Goal: Task Accomplishment & Management: Complete application form

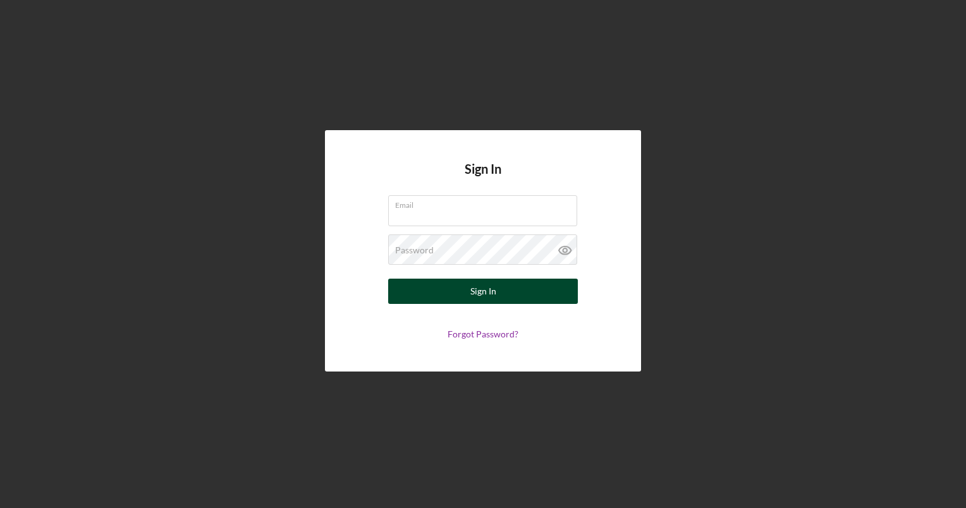
type input "[EMAIL_ADDRESS][DOMAIN_NAME]"
click at [503, 288] on button "Sign In" at bounding box center [483, 291] width 190 height 25
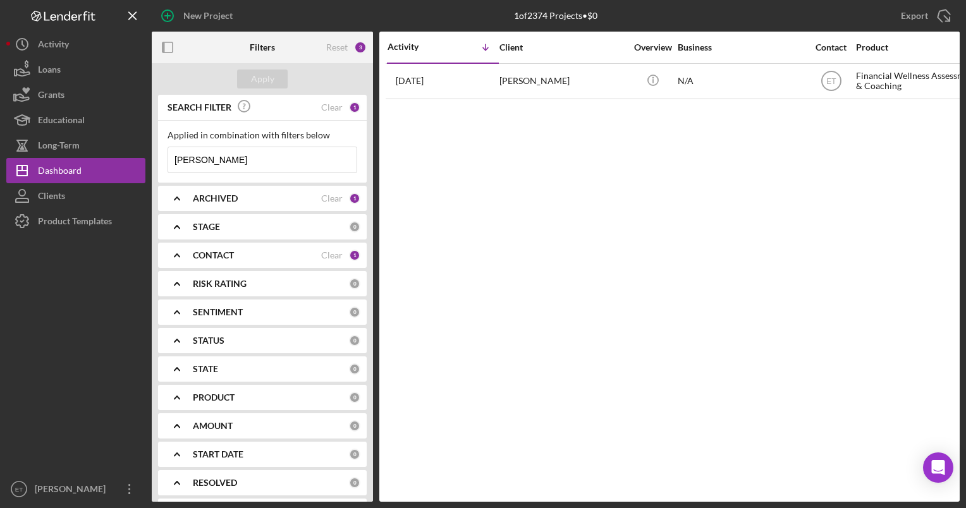
click at [0, 508] on nordpass-portal at bounding box center [0, 508] width 0 height 0
click at [207, 157] on input "[PERSON_NAME]" at bounding box center [262, 159] width 188 height 25
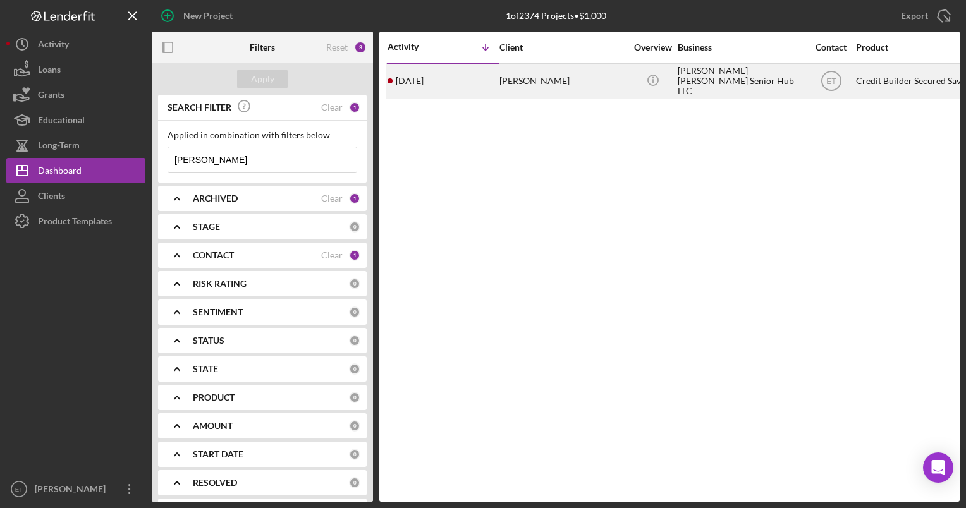
type input "[PERSON_NAME]"
click at [530, 79] on div "[PERSON_NAME]" at bounding box center [562, 81] width 126 height 34
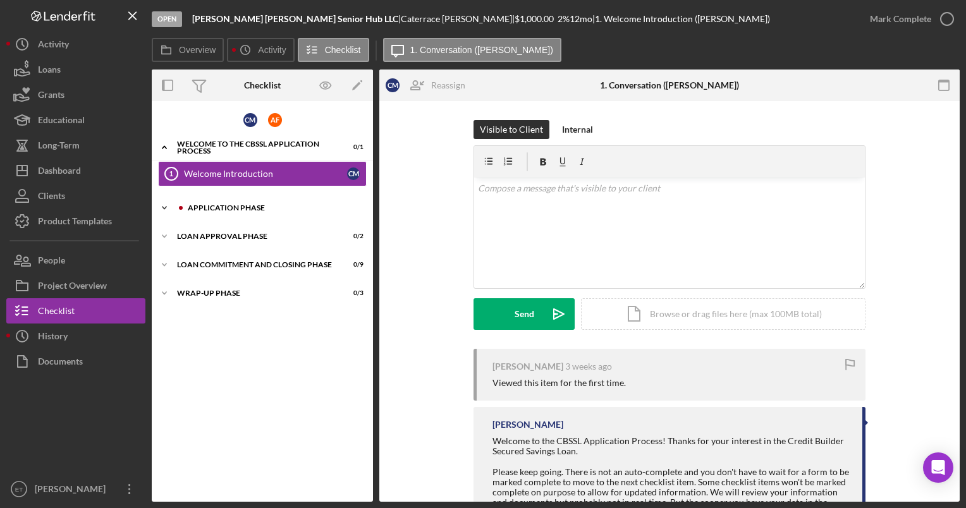
click at [249, 212] on div "Icon/Expander Application Phase 15 / 20" at bounding box center [262, 207] width 221 height 25
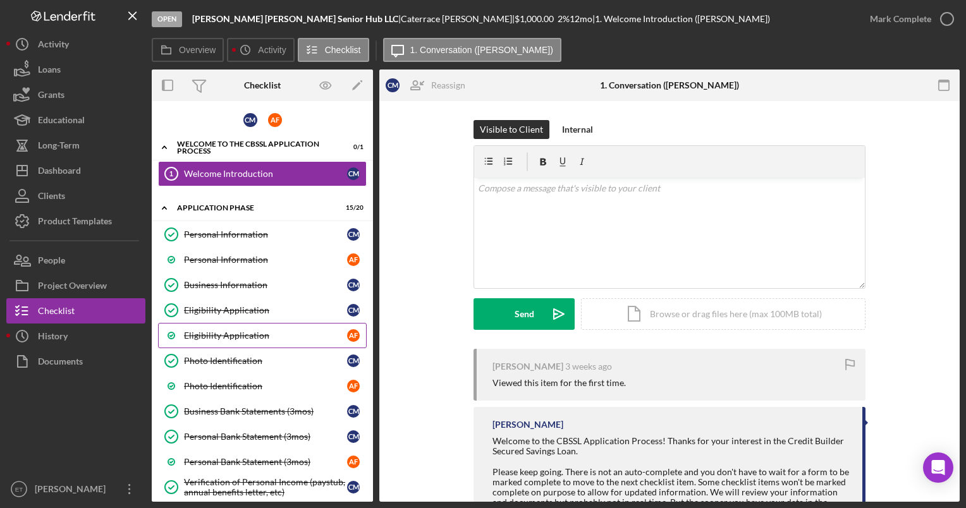
click at [232, 336] on div "Eligibility Application" at bounding box center [265, 336] width 163 height 10
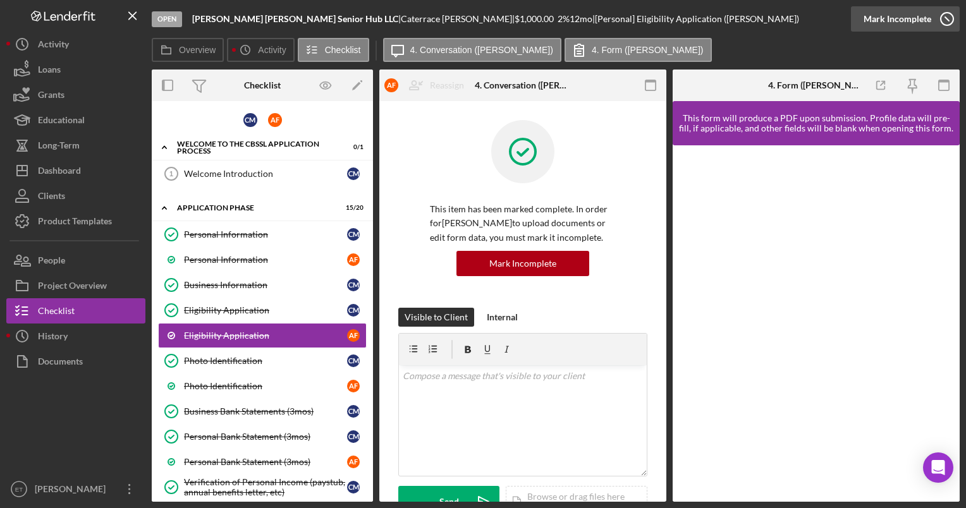
click at [948, 18] on icon "button" at bounding box center [947, 19] width 32 height 32
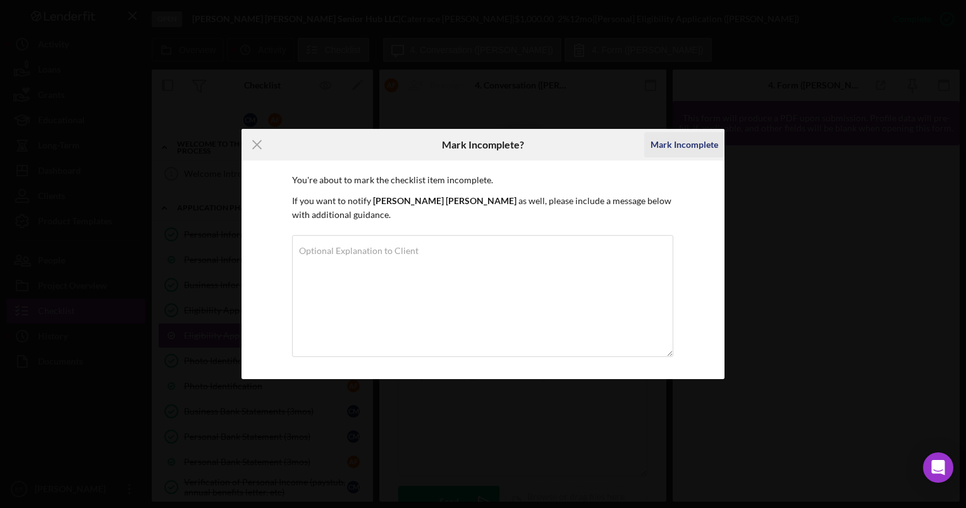
click at [678, 152] on div "Mark Incomplete" at bounding box center [685, 144] width 68 height 25
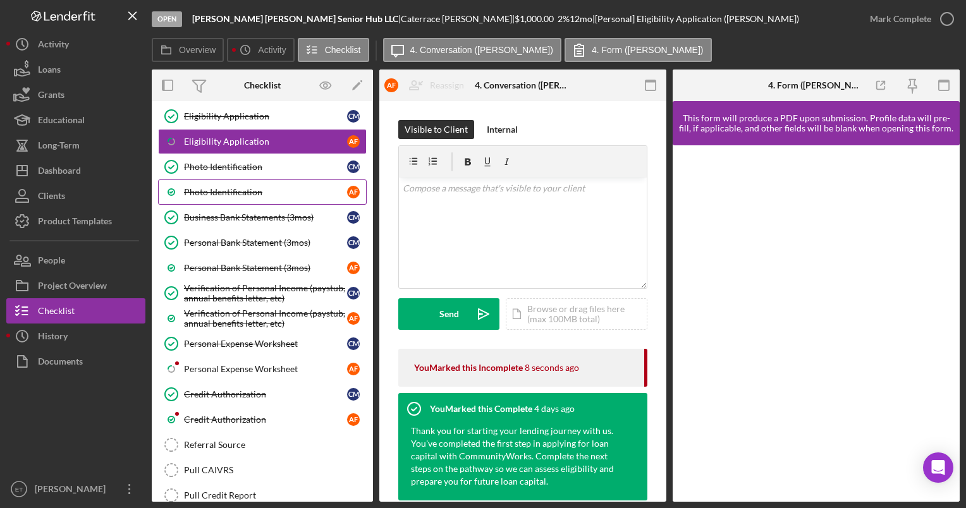
scroll to position [195, 0]
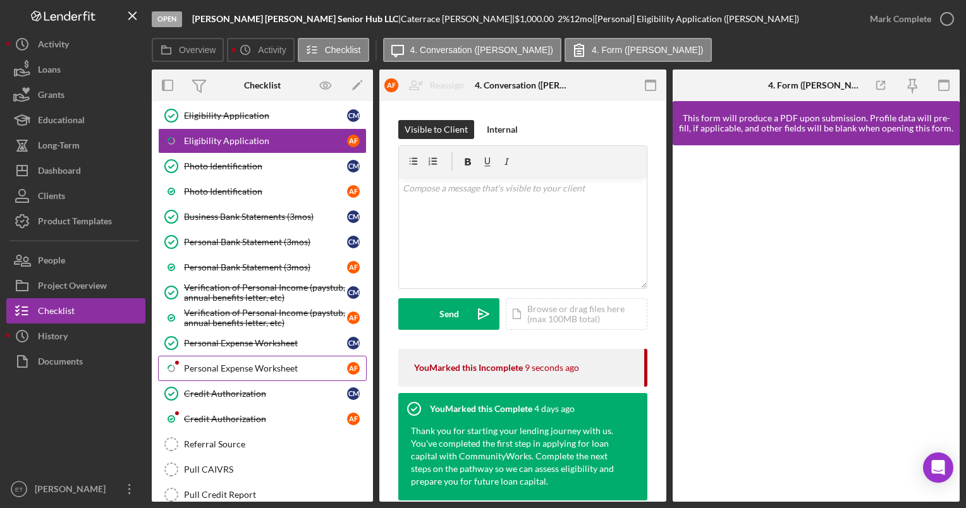
click at [235, 364] on div "Personal Expense Worksheet" at bounding box center [265, 369] width 163 height 10
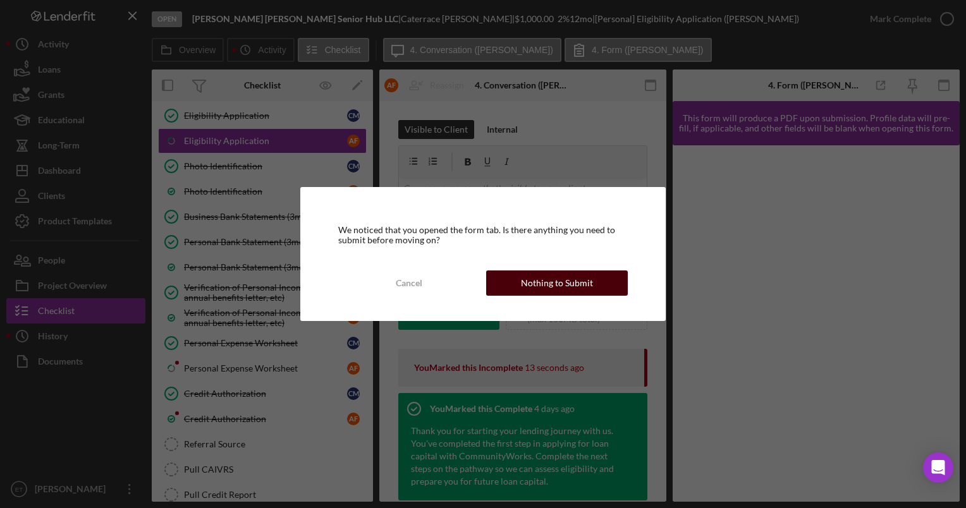
click at [551, 286] on div "Nothing to Submit" at bounding box center [557, 283] width 72 height 25
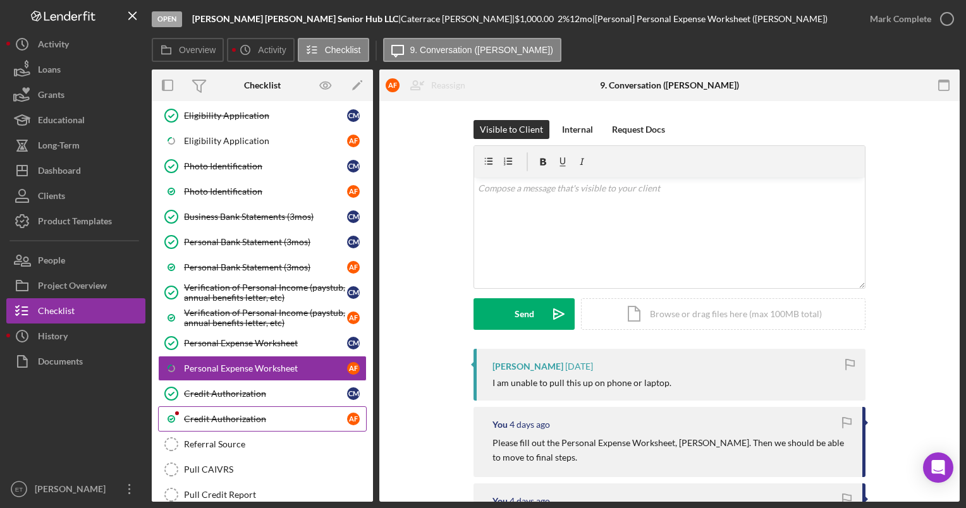
click at [217, 414] on div "Credit Authorization" at bounding box center [265, 419] width 163 height 10
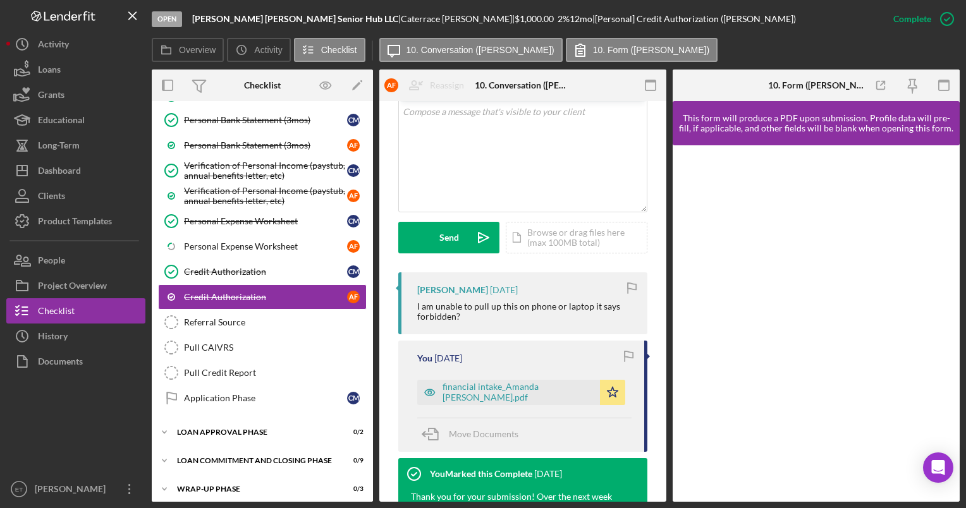
scroll to position [265, 0]
click at [431, 392] on icon "button" at bounding box center [429, 391] width 3 height 3
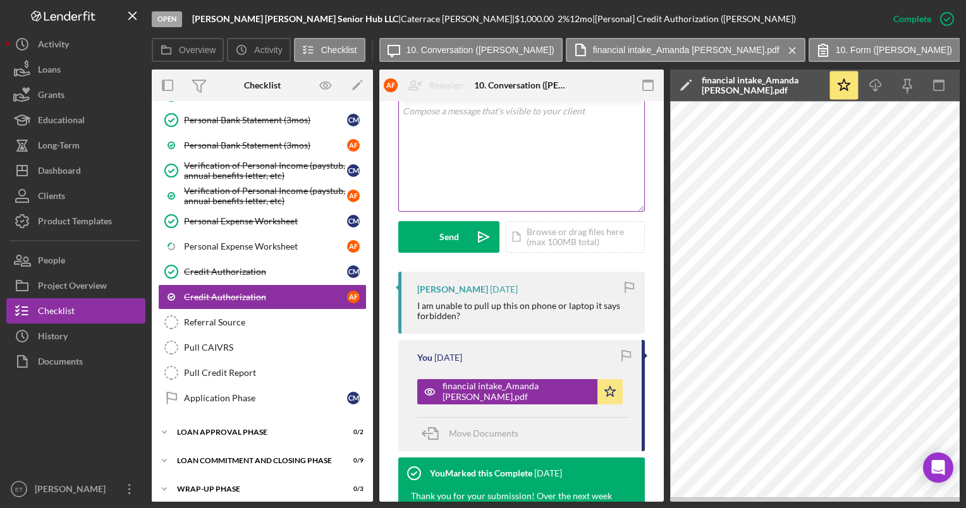
click at [518, 154] on div "v Color teal Color pink Remove color Add row above Add row below Add column bef…" at bounding box center [521, 156] width 245 height 111
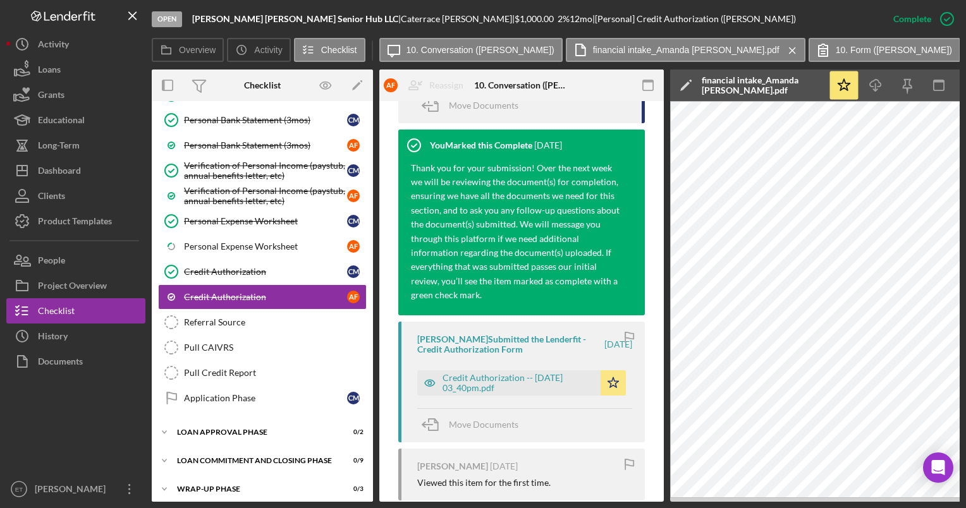
scroll to position [594, 0]
click at [475, 381] on div "Credit Authorization -- [DATE] 03_40pm.pdf" at bounding box center [519, 382] width 152 height 20
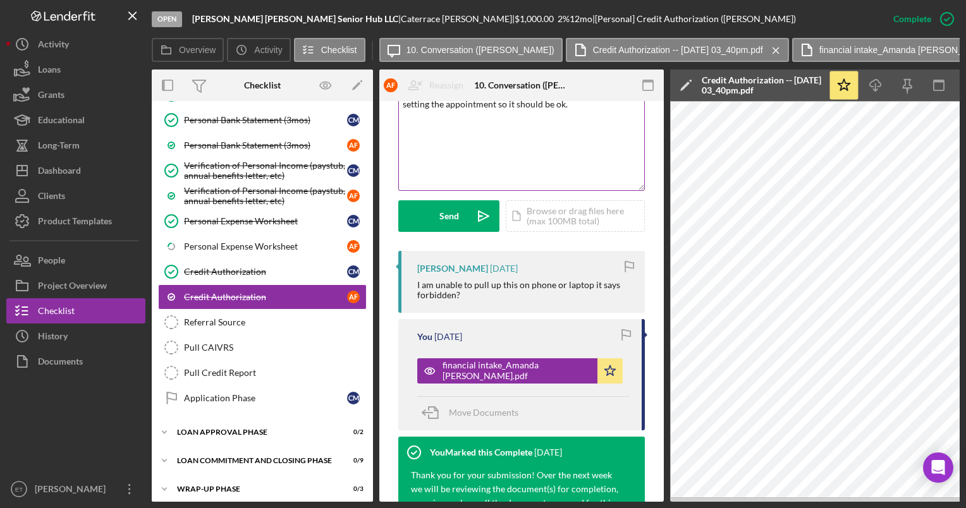
scroll to position [257, 0]
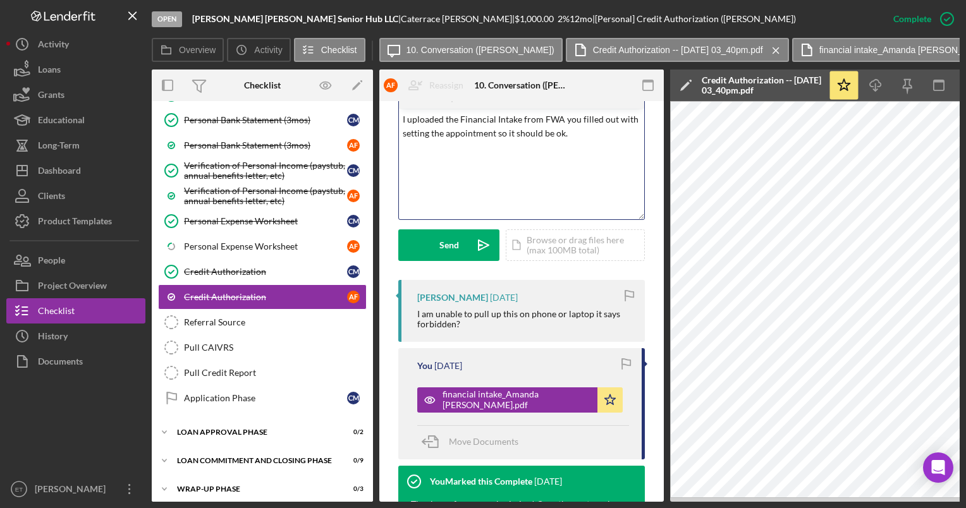
click at [602, 145] on div "v Color teal Color pink Remove color Add row above Add row below Add column bef…" at bounding box center [521, 164] width 245 height 111
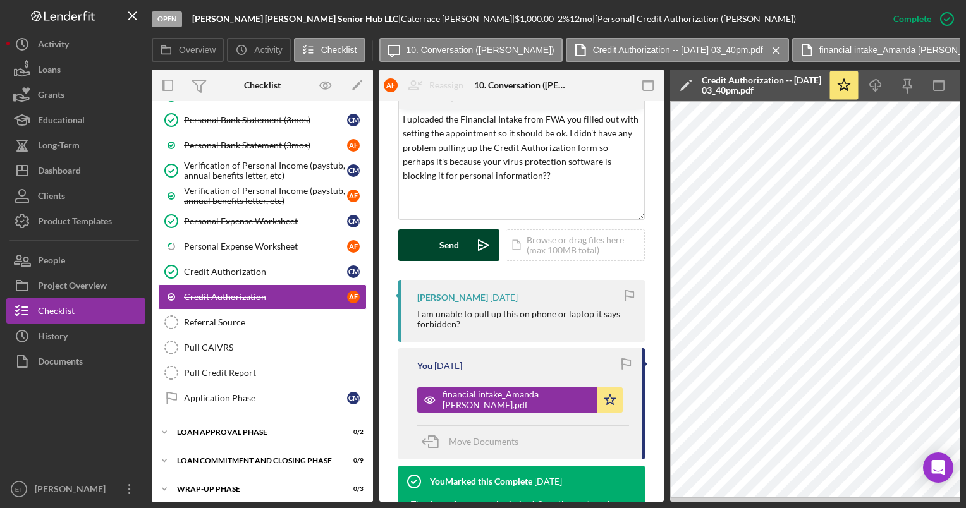
click at [457, 243] on div "Send" at bounding box center [449, 245] width 20 height 32
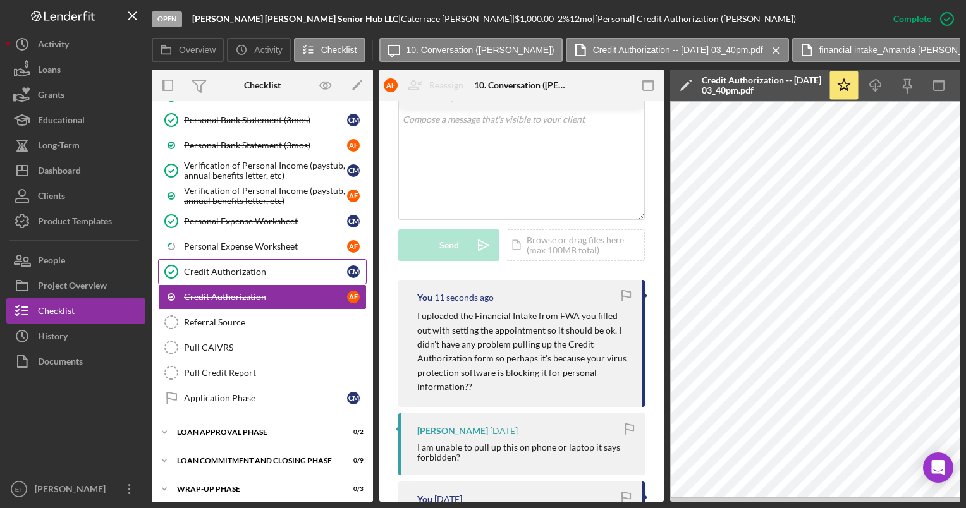
click at [223, 267] on div "Credit Authorization" at bounding box center [265, 272] width 163 height 10
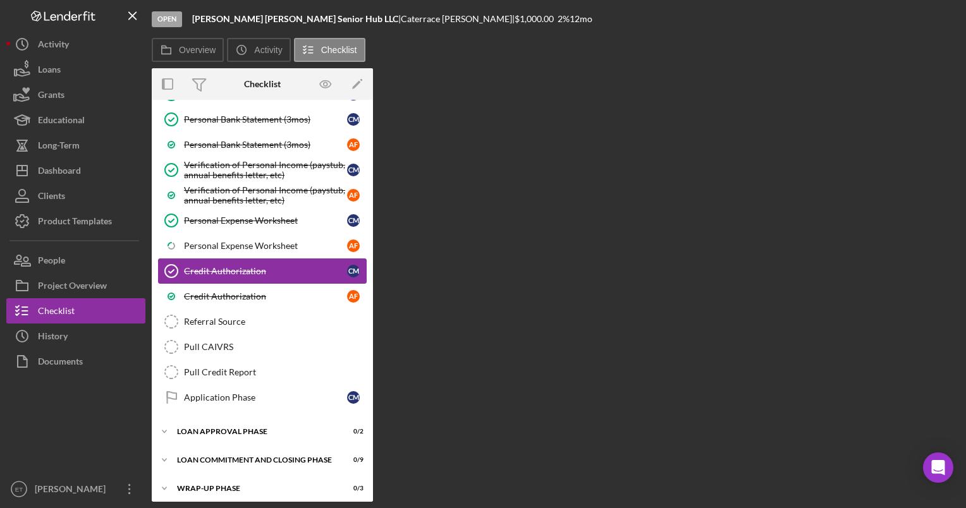
scroll to position [317, 0]
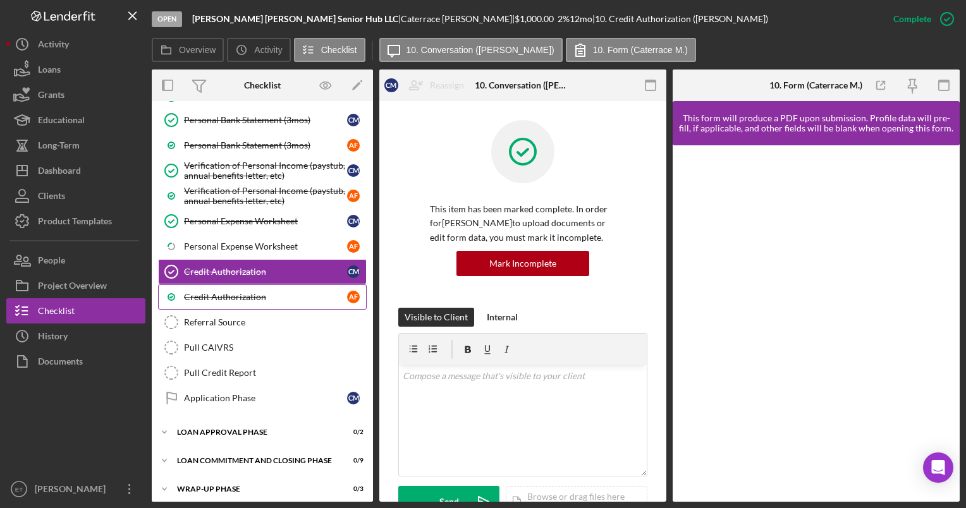
click at [222, 293] on div "Credit Authorization" at bounding box center [265, 297] width 163 height 10
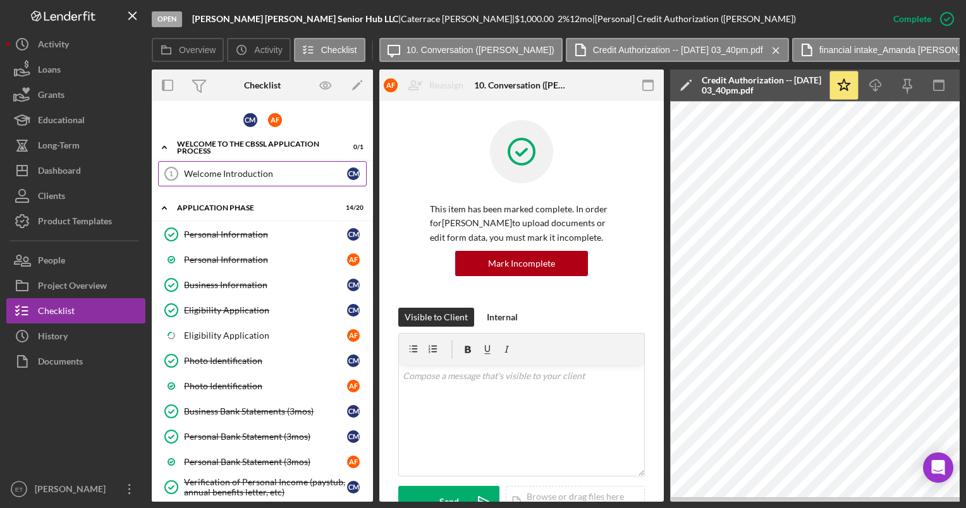
click at [212, 172] on div "Welcome Introduction" at bounding box center [265, 174] width 163 height 10
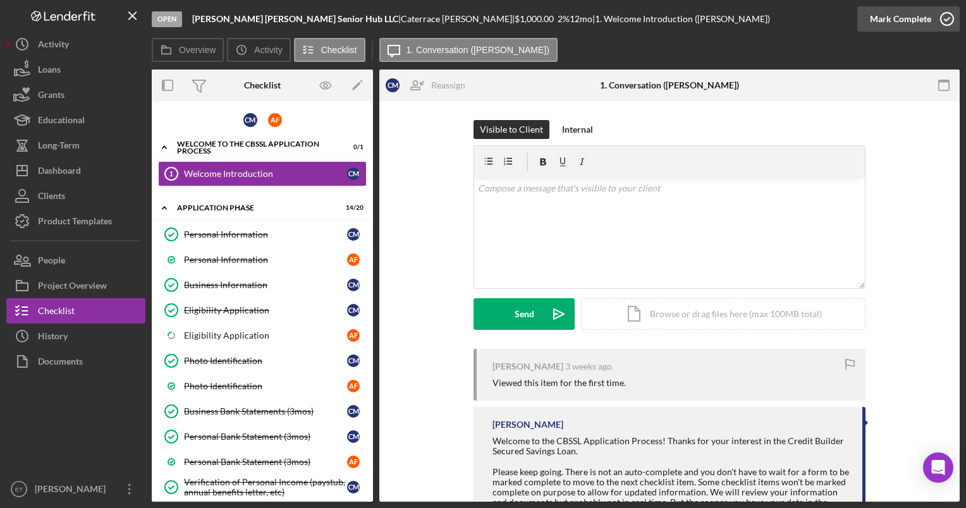
click at [946, 20] on icon "button" at bounding box center [947, 19] width 32 height 32
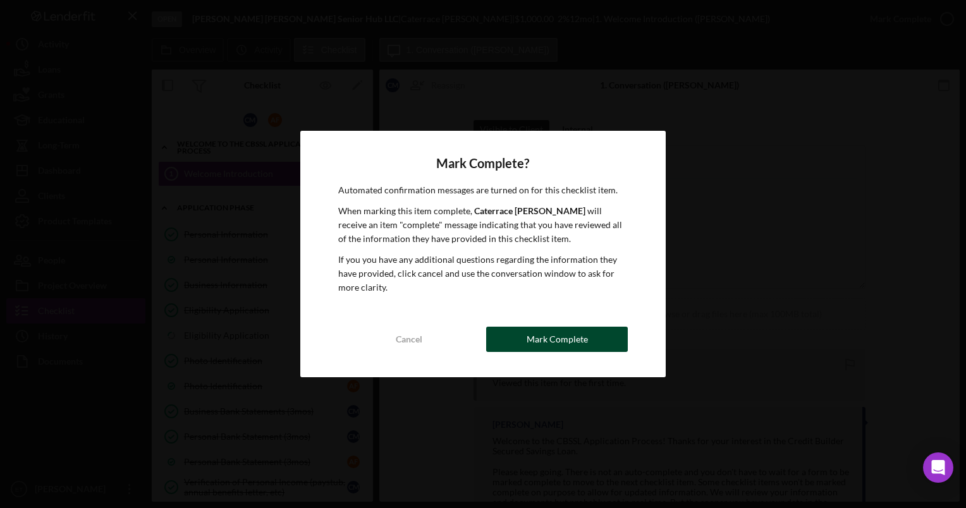
click at [549, 336] on div "Mark Complete" at bounding box center [557, 339] width 61 height 25
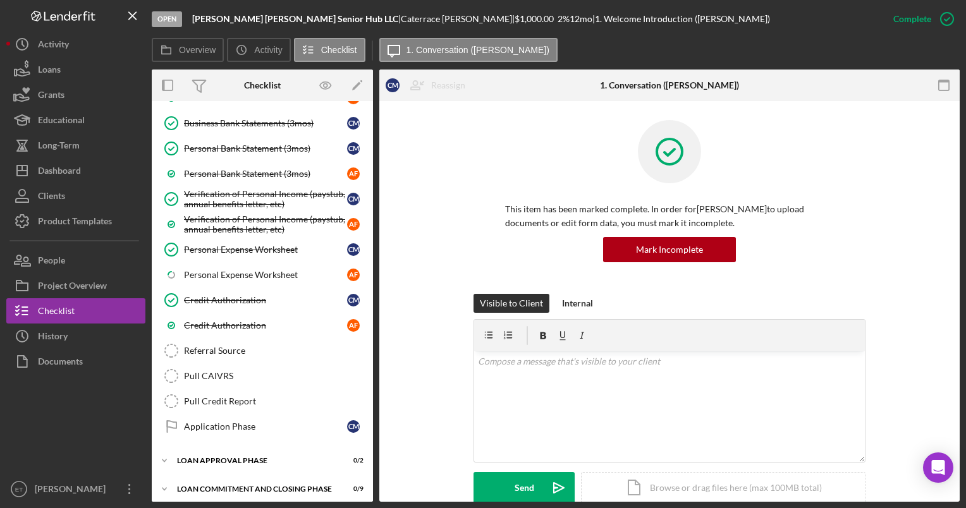
scroll to position [288, 0]
